Goal: Information Seeking & Learning: Find specific fact

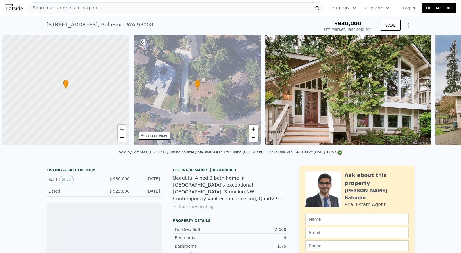
scroll to position [0, 2]
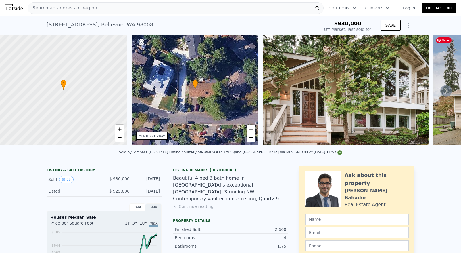
click at [444, 92] on icon at bounding box center [445, 91] width 3 height 6
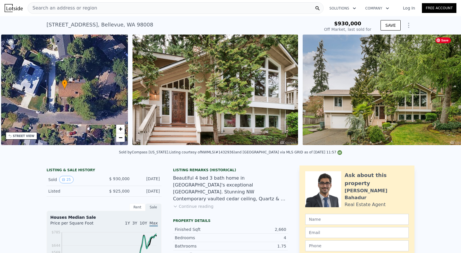
scroll to position [0, 134]
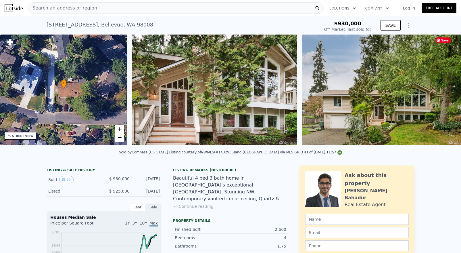
click at [442, 92] on img at bounding box center [384, 89] width 165 height 110
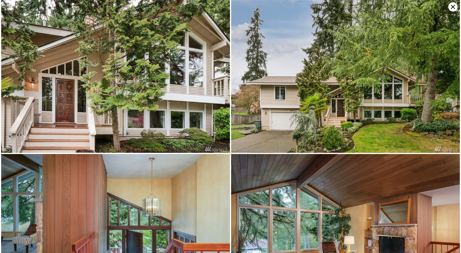
click at [452, 5] on icon at bounding box center [452, 6] width 9 height 9
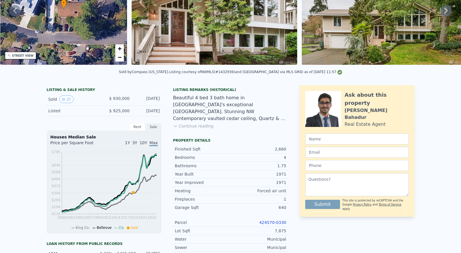
scroll to position [0, 0]
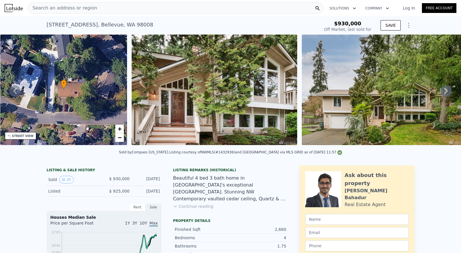
drag, startPoint x: 44, startPoint y: 109, endPoint x: 32, endPoint y: 3, distance: 106.2
click at [97, 9] on div "Search an address or region" at bounding box center [176, 7] width 296 height 11
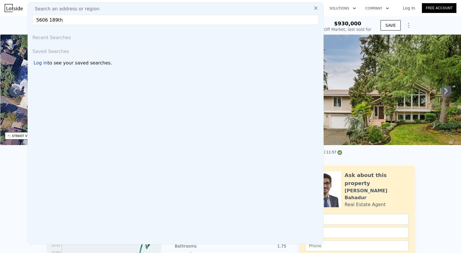
type input "5606 189th"
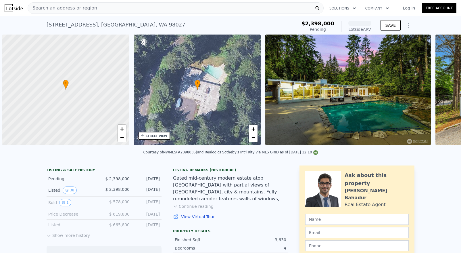
scroll to position [0, 2]
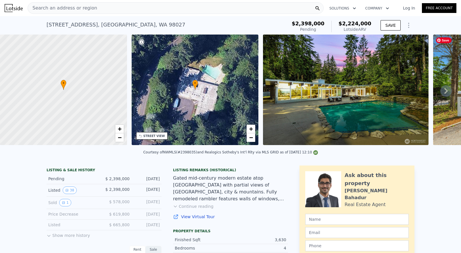
click at [444, 91] on icon at bounding box center [445, 91] width 3 height 6
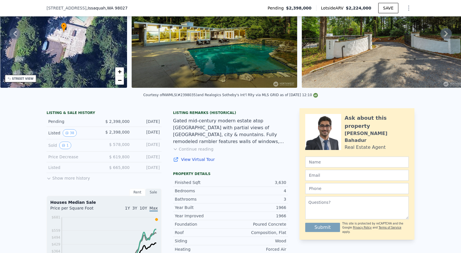
scroll to position [2, 0]
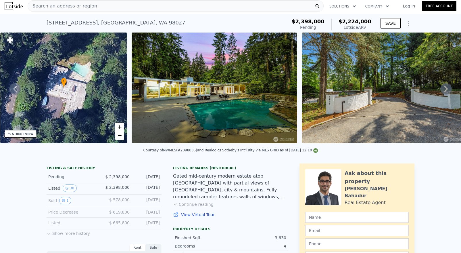
click at [444, 92] on icon at bounding box center [445, 88] width 11 height 11
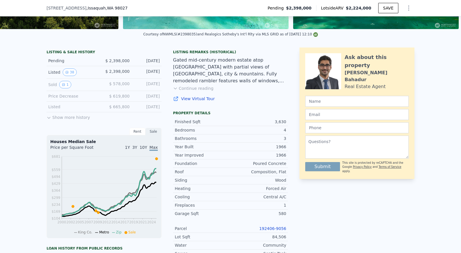
scroll to position [115, 0]
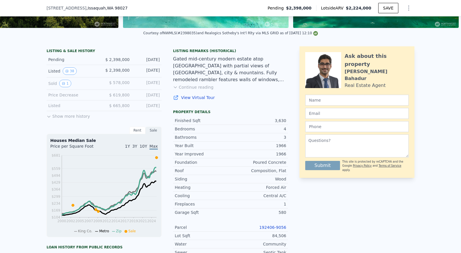
click at [70, 118] on button "Show more history" at bounding box center [68, 115] width 43 height 8
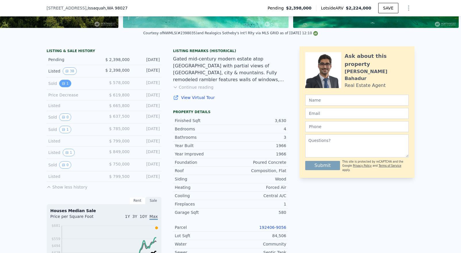
click at [65, 87] on button "1" at bounding box center [65, 83] width 12 height 7
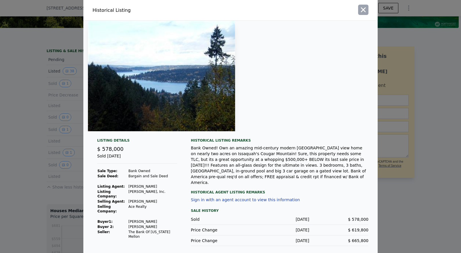
click at [363, 13] on icon "button" at bounding box center [363, 10] width 8 height 8
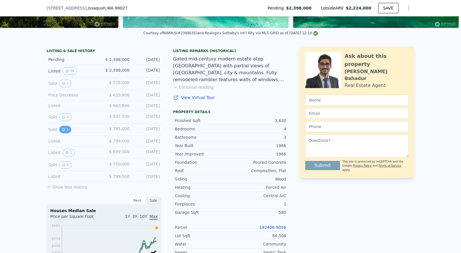
click at [63, 133] on button "1" at bounding box center [65, 129] width 12 height 7
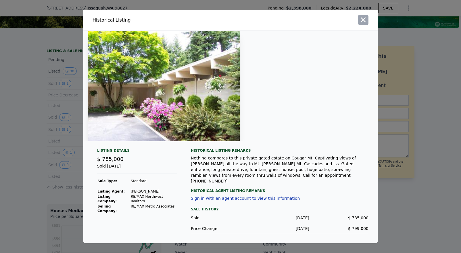
click at [366, 20] on icon "button" at bounding box center [363, 20] width 8 height 8
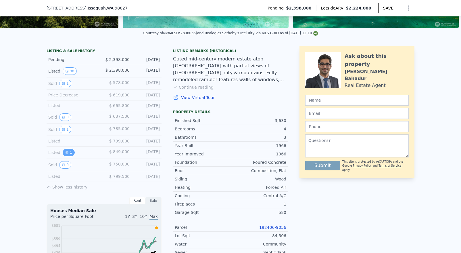
click at [69, 156] on button "1" at bounding box center [69, 152] width 12 height 7
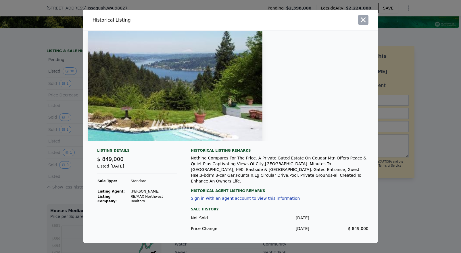
click at [361, 22] on icon "button" at bounding box center [363, 20] width 8 height 8
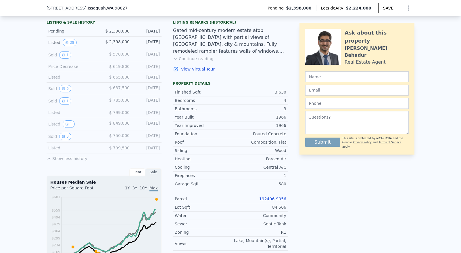
scroll to position [144, 0]
click at [62, 138] on icon "View historical data" at bounding box center [63, 135] width 3 height 3
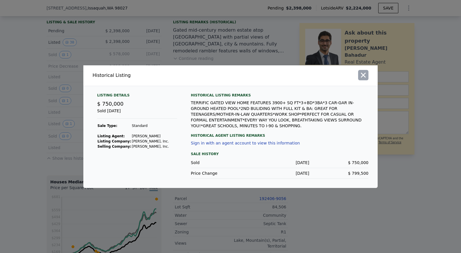
click at [362, 77] on icon "button" at bounding box center [363, 74] width 5 height 5
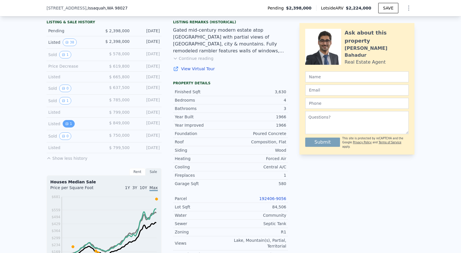
click at [66, 125] on icon "View historical data" at bounding box center [67, 123] width 2 height 2
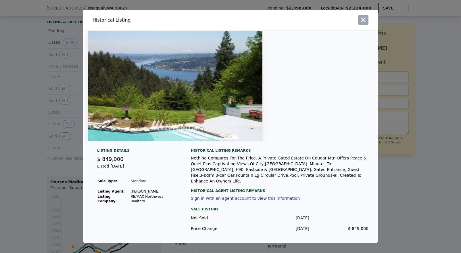
click at [367, 24] on icon "button" at bounding box center [363, 20] width 8 height 8
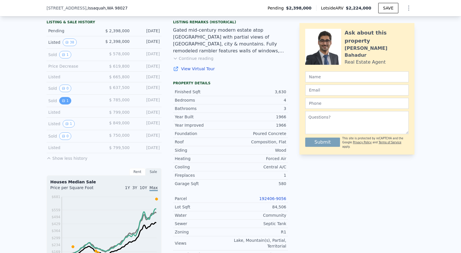
click at [64, 104] on button "1" at bounding box center [65, 100] width 12 height 7
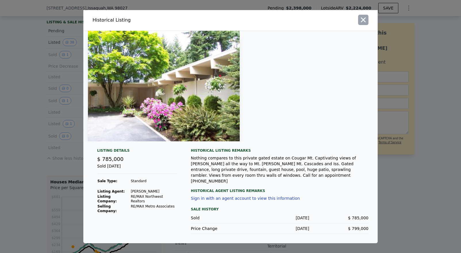
click at [361, 24] on icon "button" at bounding box center [363, 20] width 8 height 8
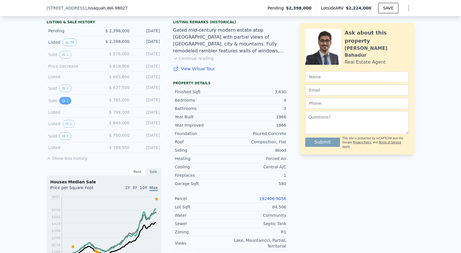
click at [62, 102] on icon "View historical data" at bounding box center [63, 100] width 3 height 3
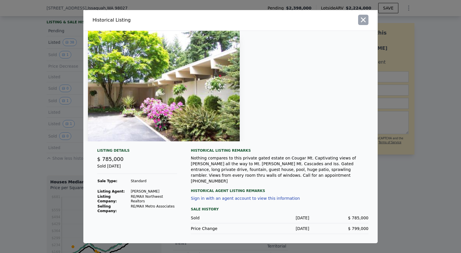
click at [361, 24] on icon "button" at bounding box center [363, 20] width 8 height 8
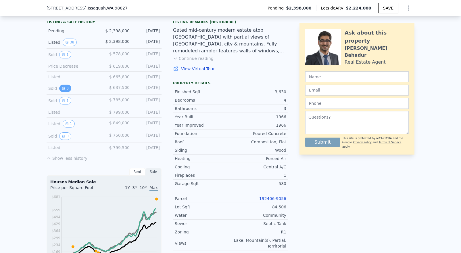
click at [63, 92] on button "0" at bounding box center [65, 87] width 12 height 7
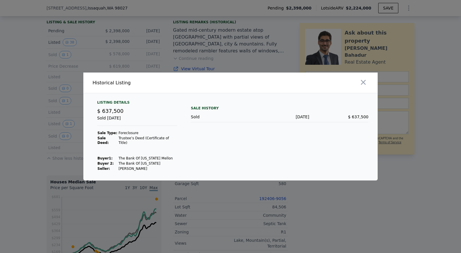
click at [121, 166] on td "Ostermeier Marlene" at bounding box center [147, 168] width 59 height 5
drag, startPoint x: 121, startPoint y: 165, endPoint x: 137, endPoint y: 165, distance: 15.8
click at [137, 166] on td "Ostermeier Marlene" at bounding box center [147, 168] width 59 height 5
click at [363, 84] on icon "button" at bounding box center [363, 82] width 8 height 8
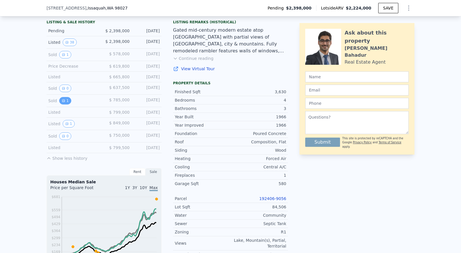
click at [62, 104] on button "1" at bounding box center [65, 100] width 12 height 7
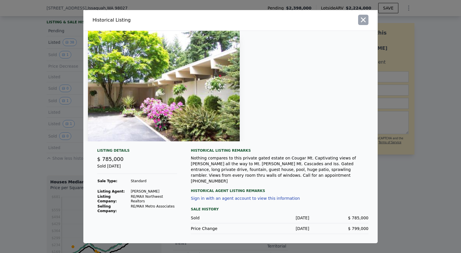
click at [365, 23] on icon "button" at bounding box center [363, 20] width 8 height 8
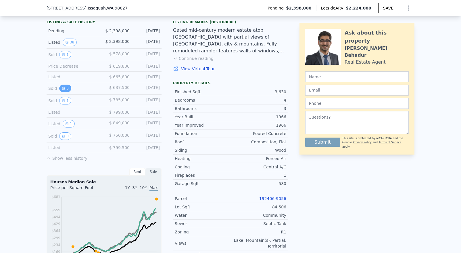
click at [65, 92] on button "0" at bounding box center [65, 87] width 12 height 7
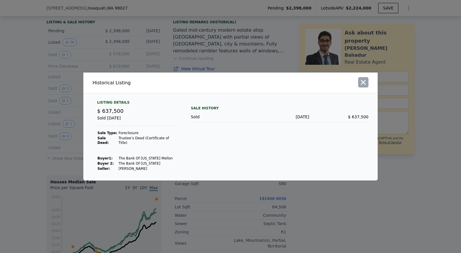
click at [363, 86] on icon "button" at bounding box center [363, 82] width 8 height 8
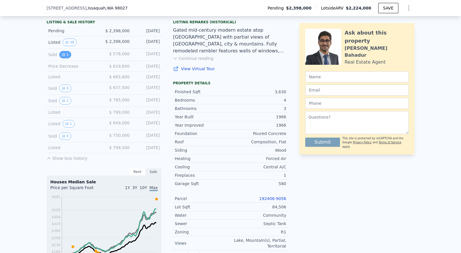
click at [62, 56] on icon "View historical data" at bounding box center [63, 54] width 3 height 3
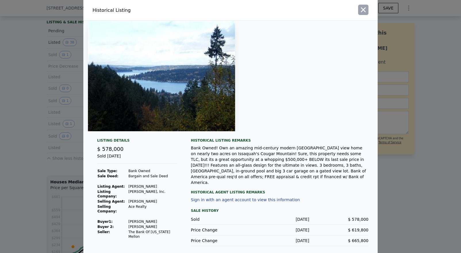
click at [365, 12] on icon "button" at bounding box center [363, 9] width 5 height 5
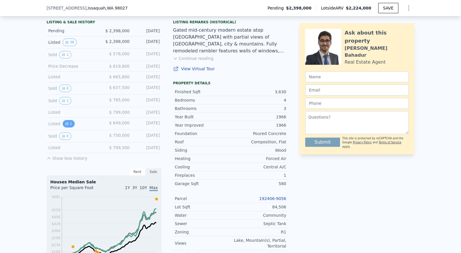
click at [66, 127] on button "1" at bounding box center [69, 123] width 12 height 7
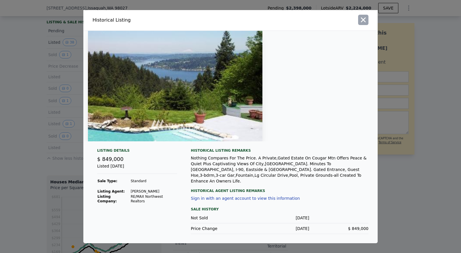
click at [364, 23] on icon "button" at bounding box center [363, 20] width 8 height 8
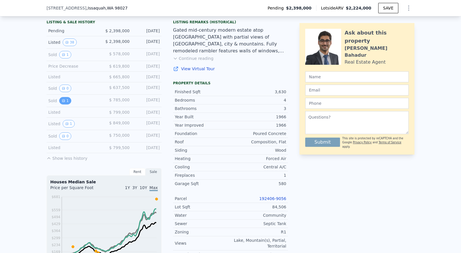
click at [62, 102] on icon "View historical data" at bounding box center [63, 100] width 3 height 3
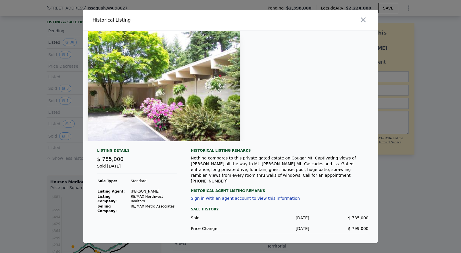
click at [298, 18] on div at bounding box center [305, 20] width 145 height 20
